Goal: Task Accomplishment & Management: Manage account settings

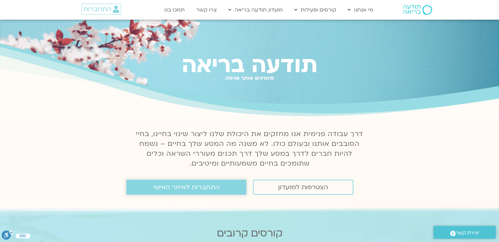
click at [202, 188] on span "התחברות לאיזור האישי" at bounding box center [186, 187] width 66 height 7
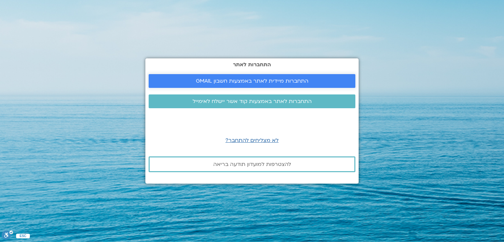
click at [275, 83] on span "התחברות מיידית לאתר באמצעות חשבון GMAIL" at bounding box center [252, 81] width 113 height 6
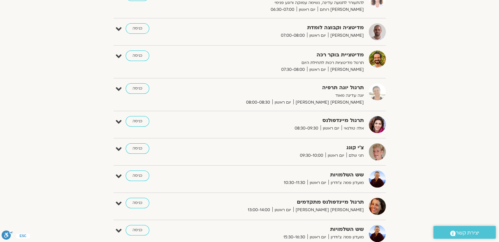
scroll to position [131, 0]
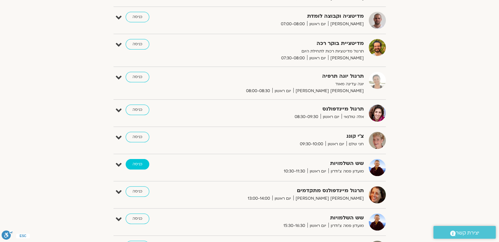
click at [135, 163] on link "כניסה" at bounding box center [138, 164] width 24 height 11
